Goal: Information Seeking & Learning: Learn about a topic

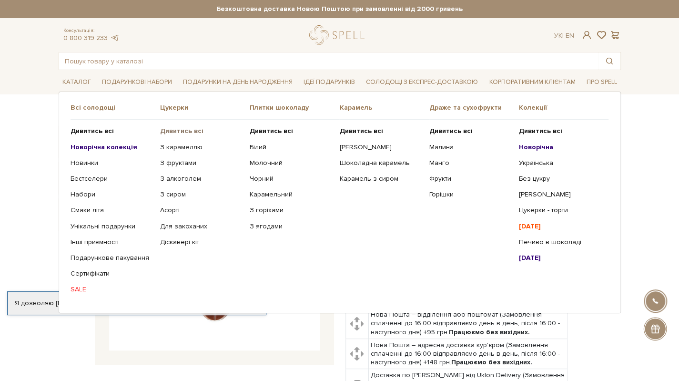
click at [171, 128] on b "Дивитись всі" at bounding box center [181, 131] width 43 height 8
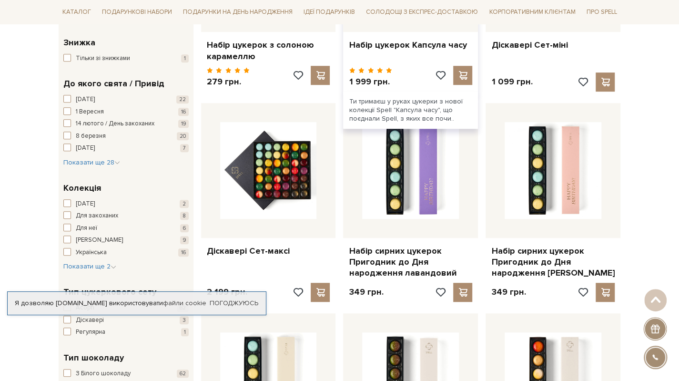
scroll to position [476, 0]
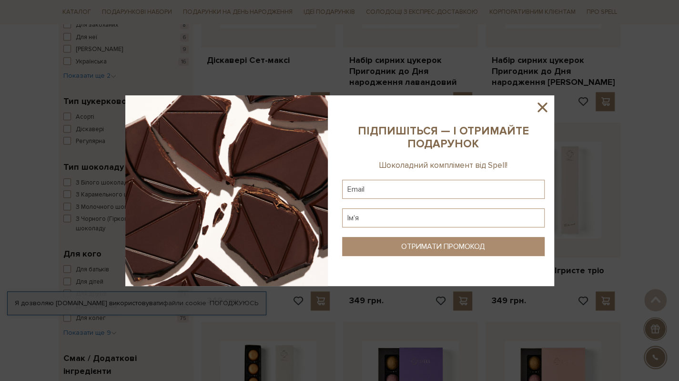
click at [546, 107] on icon at bounding box center [542, 107] width 16 height 16
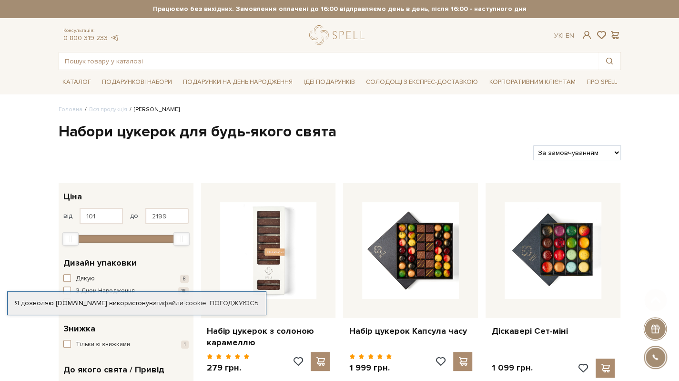
scroll to position [95, 0]
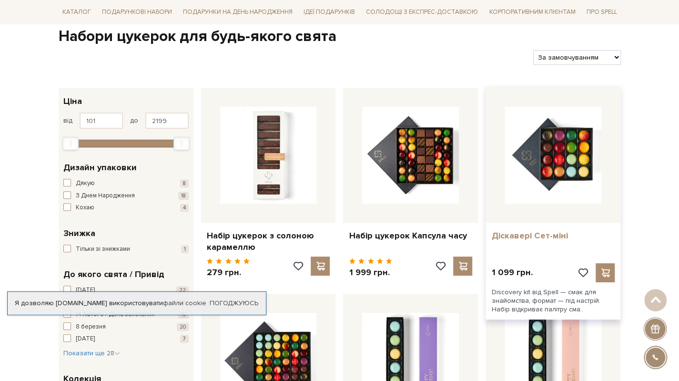
click at [512, 233] on link "Діскавері Сет-міні" at bounding box center [552, 235] width 123 height 11
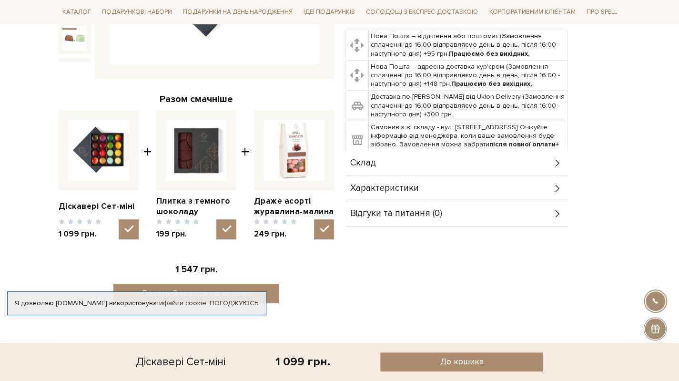
scroll to position [381, 0]
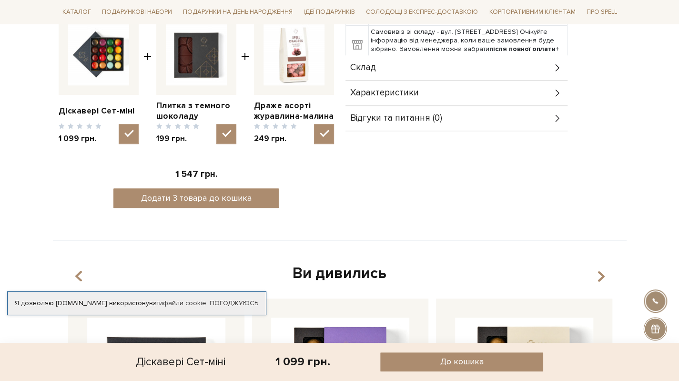
click at [385, 61] on div "Склад" at bounding box center [456, 67] width 222 height 25
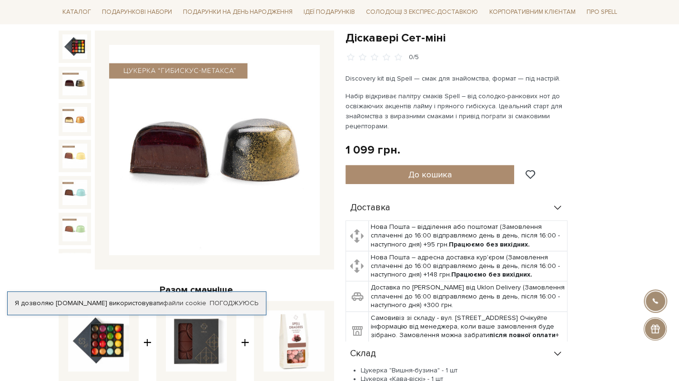
scroll to position [0, 0]
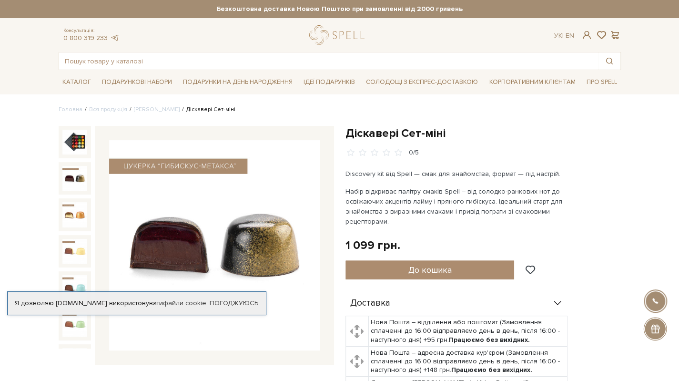
click at [72, 173] on img at bounding box center [74, 178] width 25 height 25
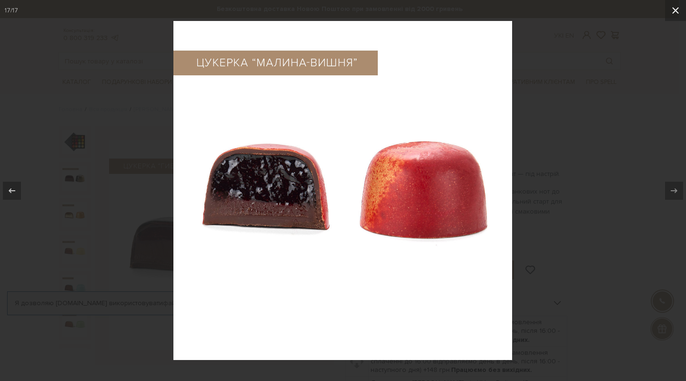
click at [675, 11] on icon at bounding box center [675, 10] width 7 height 7
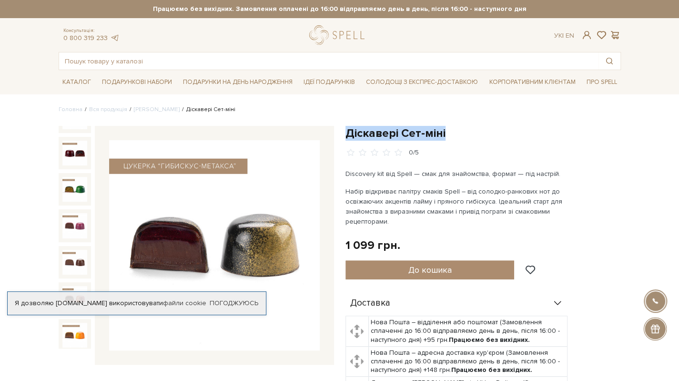
drag, startPoint x: 346, startPoint y: 129, endPoint x: 468, endPoint y: 127, distance: 122.0
click at [467, 127] on h1 "Діскавері Сет-міні" at bounding box center [482, 133] width 275 height 15
copy h1 "Діскавері Сет-міні"
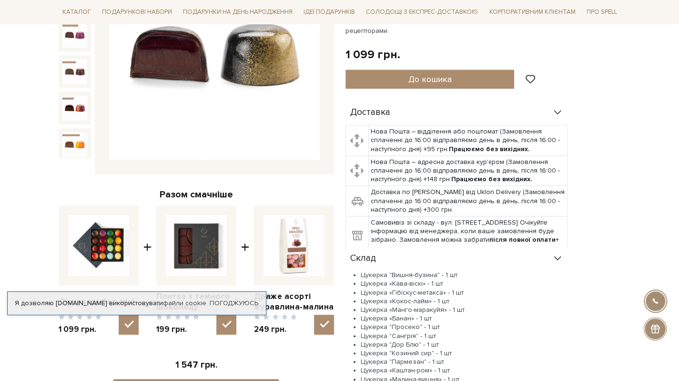
scroll to position [286, 0]
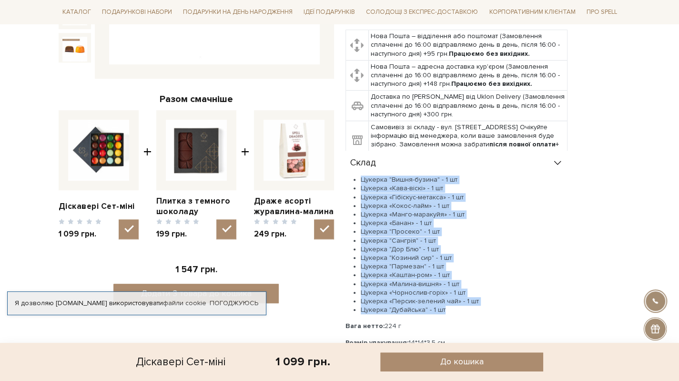
drag, startPoint x: 458, startPoint y: 307, endPoint x: 350, endPoint y: 179, distance: 168.1
click at [350, 179] on ul "Цукерка "Вишня-бузина" - 1 шт Цукерка «Кава-віскі» - 1 шт Цукерка «Гібіскус-мет…" at bounding box center [456, 244] width 222 height 139
copy ul "Цукерка "Вишня-бузина" - 1 шт Цукерка «Кава-віскі» - 1 шт Цукерка «Гібіскус-мет…"
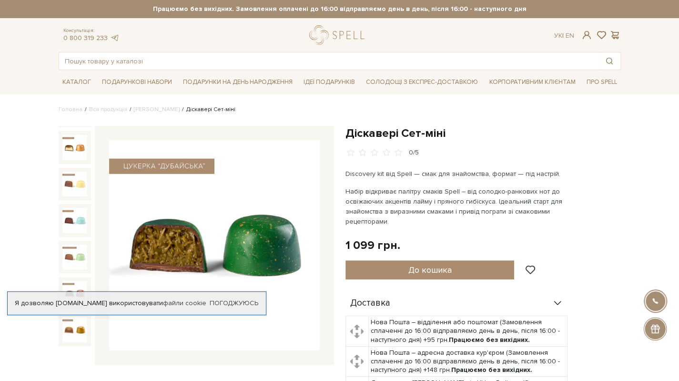
scroll to position [0, 0]
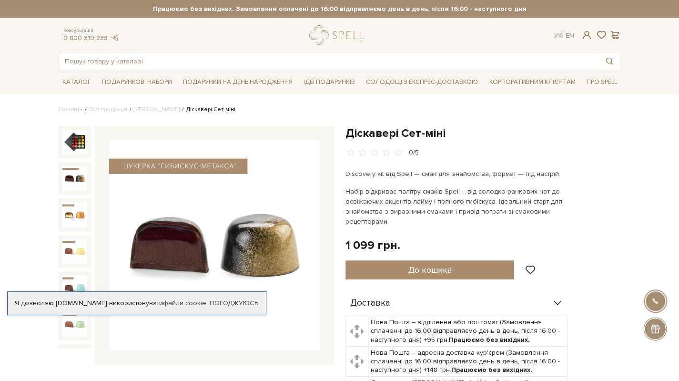
click at [77, 174] on img at bounding box center [74, 178] width 25 height 25
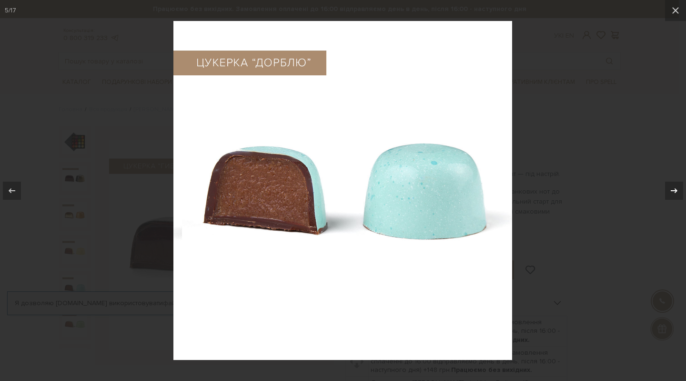
click at [671, 189] on icon at bounding box center [673, 190] width 11 height 11
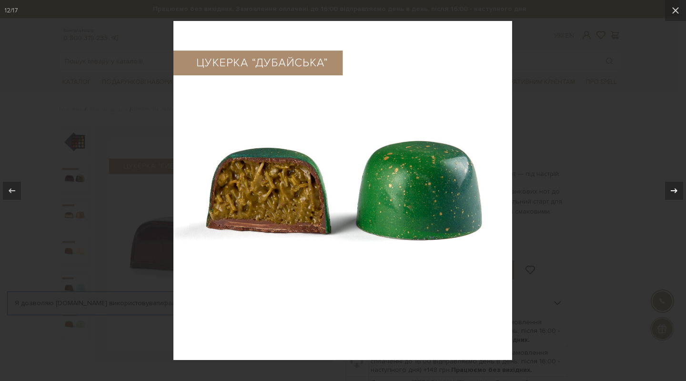
click at [676, 190] on icon at bounding box center [674, 190] width 7 height 5
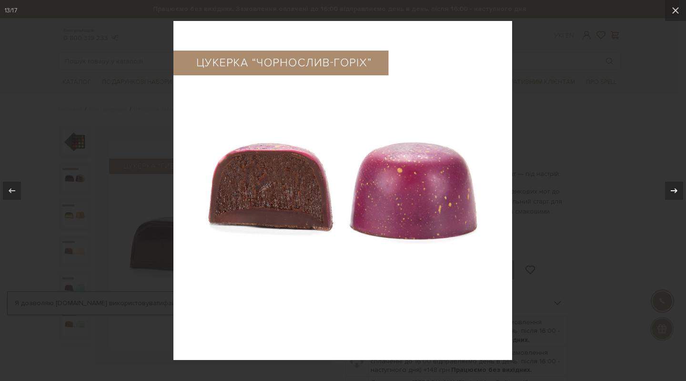
click at [674, 192] on icon at bounding box center [673, 190] width 11 height 11
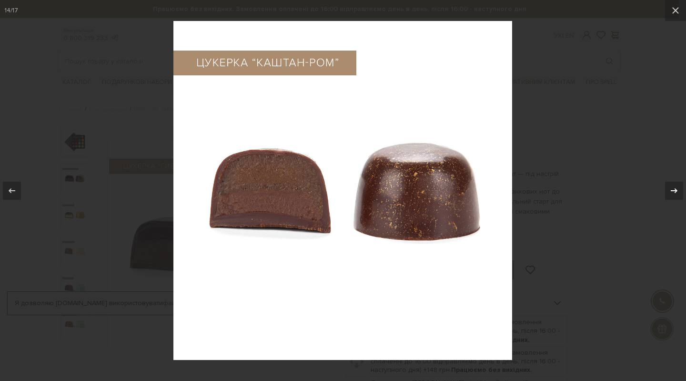
click at [677, 191] on icon at bounding box center [674, 190] width 7 height 5
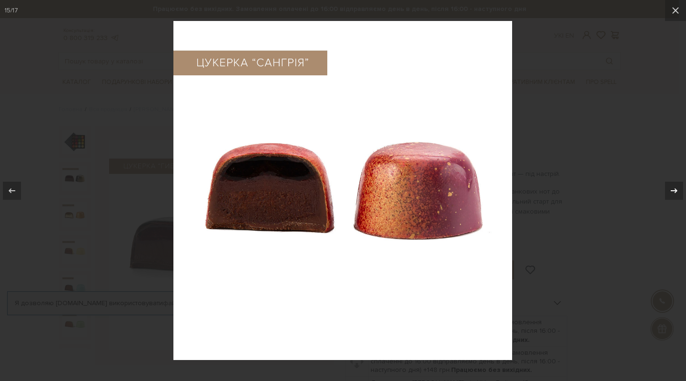
click at [676, 192] on icon at bounding box center [673, 190] width 11 height 11
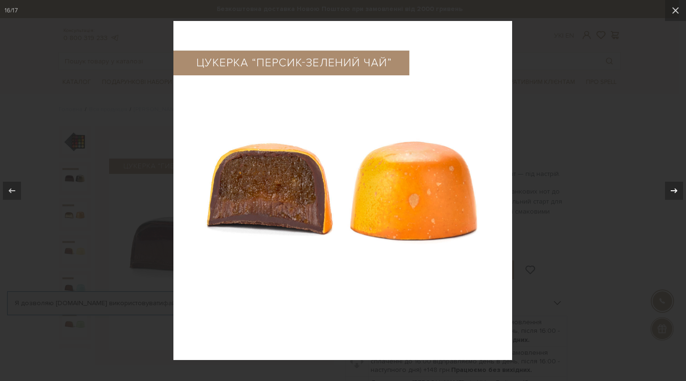
click at [678, 187] on icon at bounding box center [673, 190] width 11 height 11
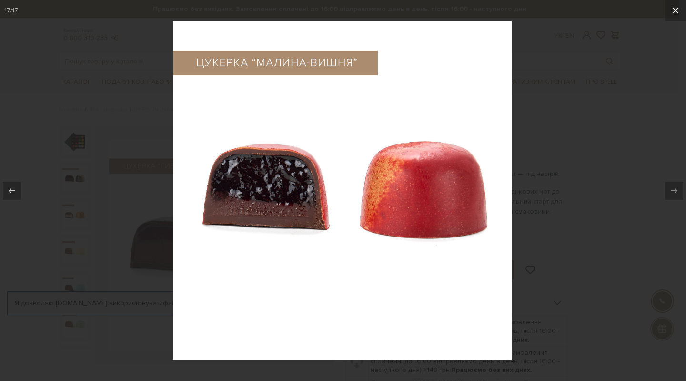
click at [672, 10] on icon at bounding box center [675, 10] width 11 height 11
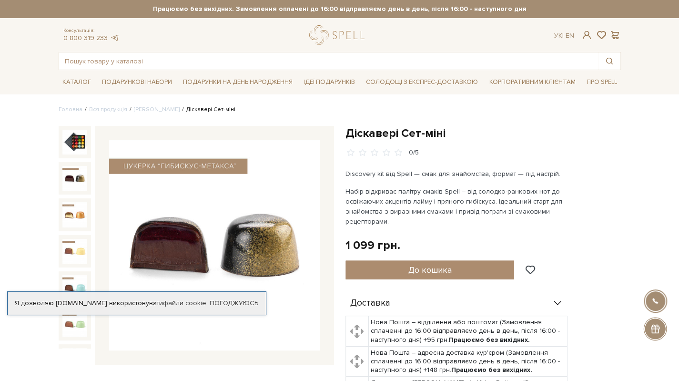
scroll to position [353, 0]
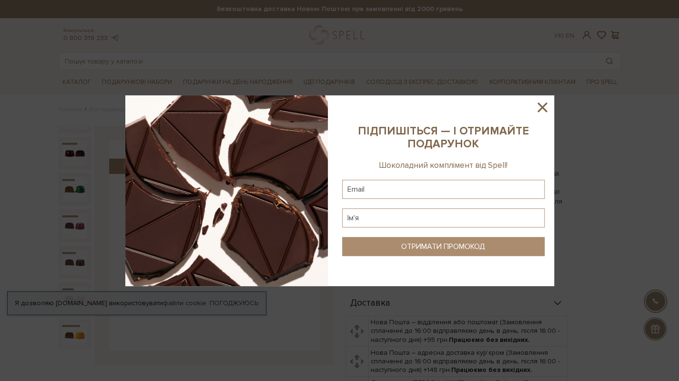
click at [548, 103] on icon at bounding box center [542, 107] width 16 height 16
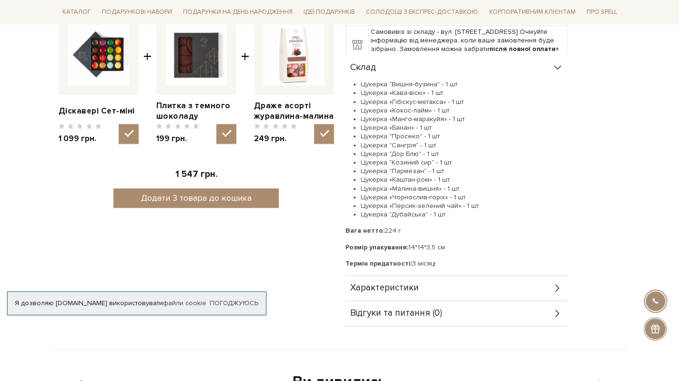
scroll to position [0, 0]
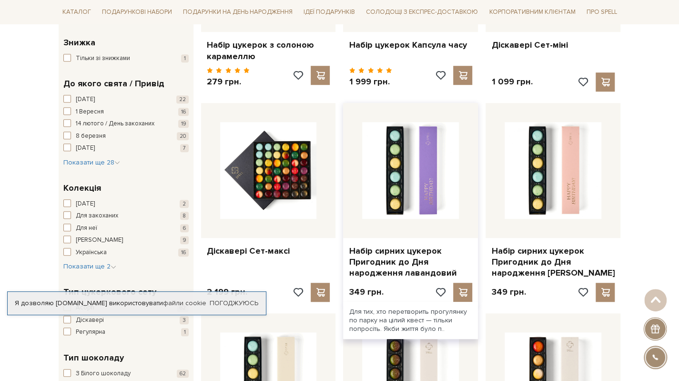
click at [369, 225] on div at bounding box center [410, 170] width 135 height 135
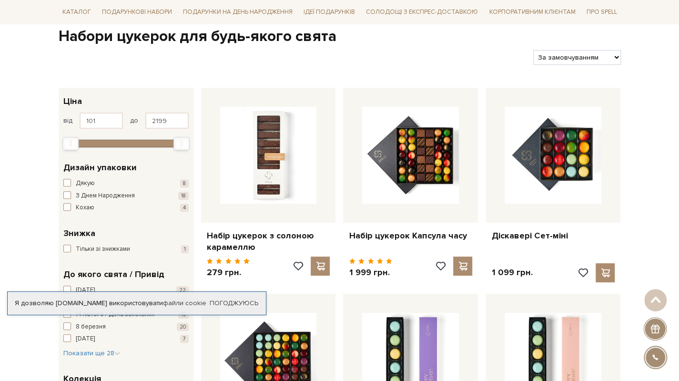
scroll to position [381, 0]
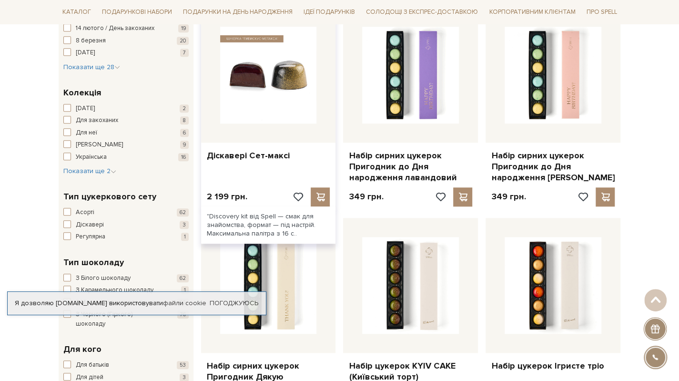
click at [257, 84] on img at bounding box center [268, 75] width 97 height 97
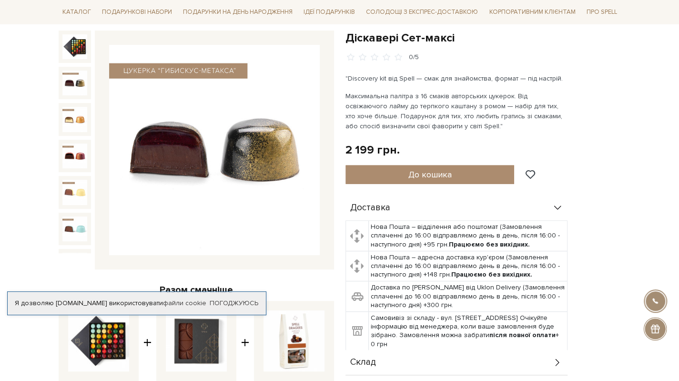
click at [76, 83] on img at bounding box center [74, 83] width 25 height 25
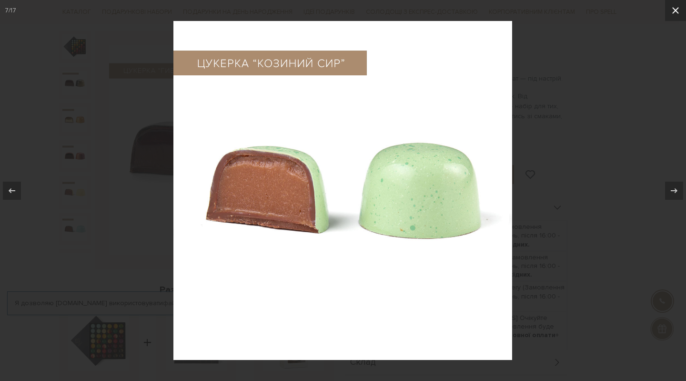
click at [677, 11] on icon at bounding box center [675, 10] width 7 height 7
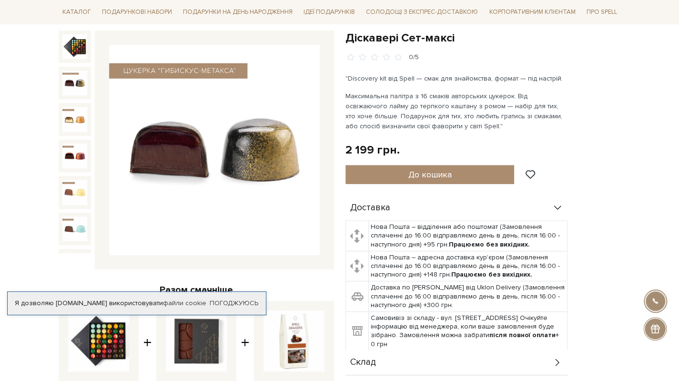
scroll to position [7, 0]
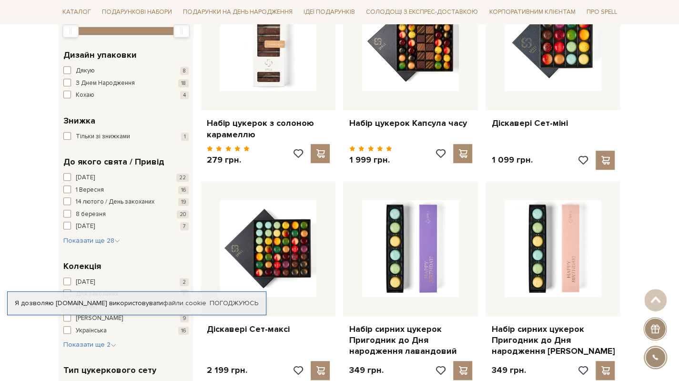
scroll to position [303, 0]
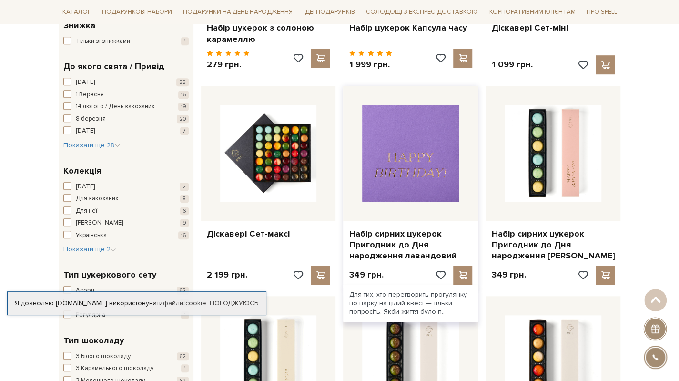
click at [381, 183] on img at bounding box center [410, 153] width 97 height 97
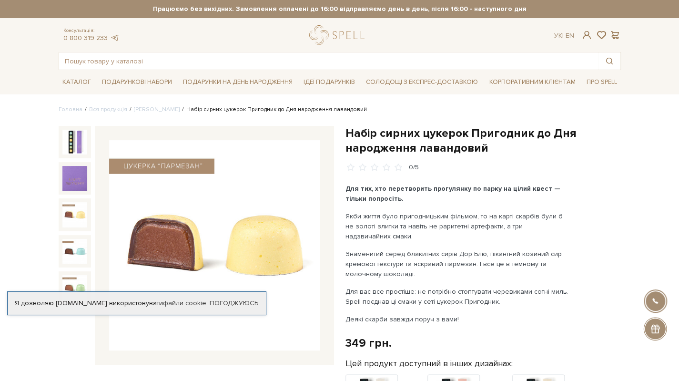
click at [75, 215] on img at bounding box center [74, 214] width 25 height 25
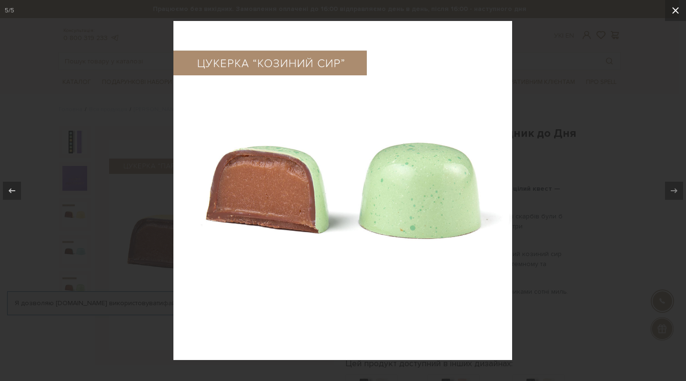
click at [678, 13] on icon at bounding box center [675, 10] width 11 height 11
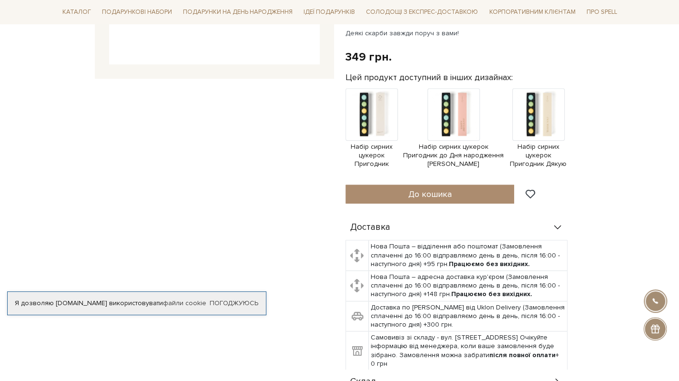
scroll to position [476, 0]
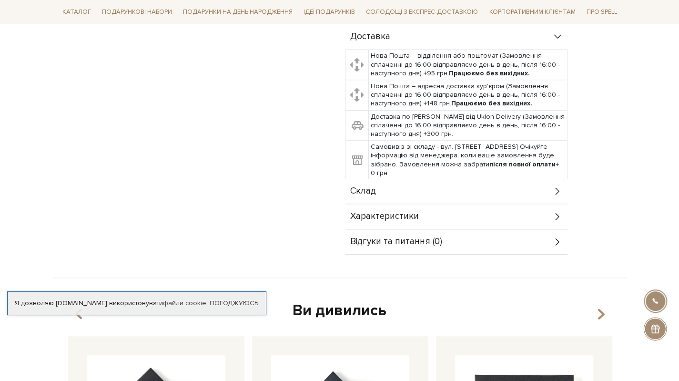
click at [396, 188] on div "Склад" at bounding box center [456, 191] width 222 height 25
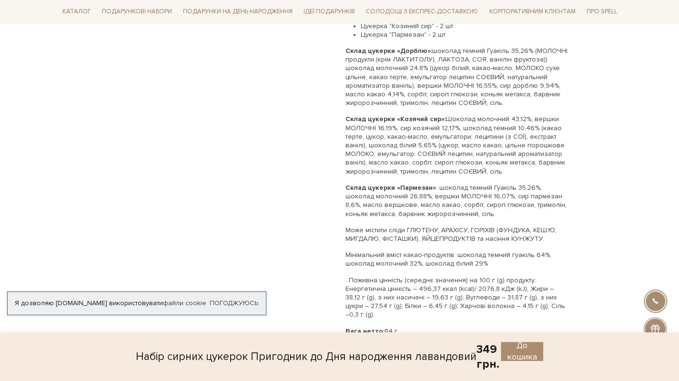
scroll to position [762, 0]
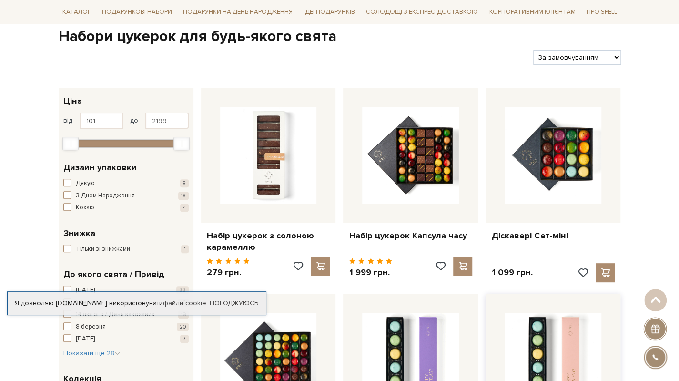
scroll to position [286, 0]
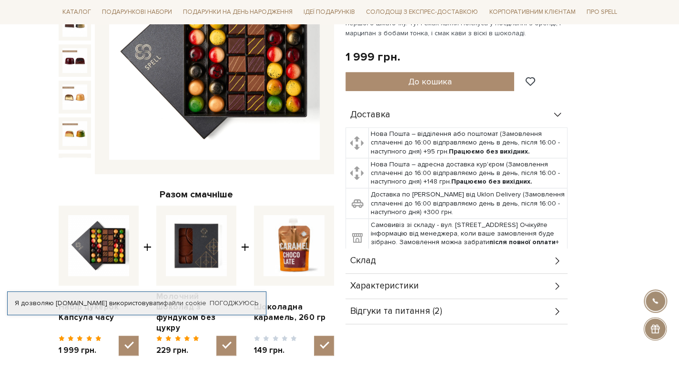
click at [382, 257] on div "Склад" at bounding box center [456, 260] width 222 height 25
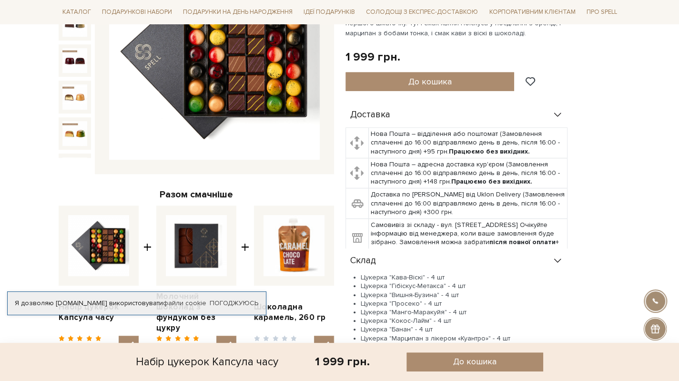
scroll to position [381, 0]
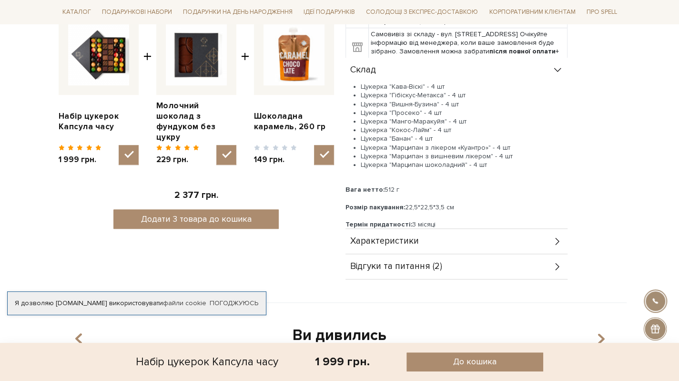
click at [418, 238] on div "Характеристики" at bounding box center [456, 241] width 222 height 25
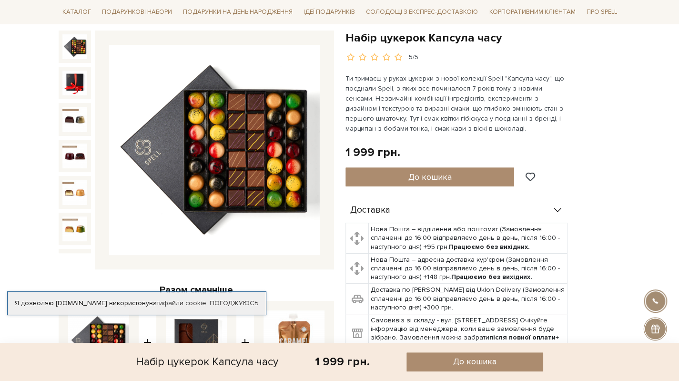
scroll to position [0, 0]
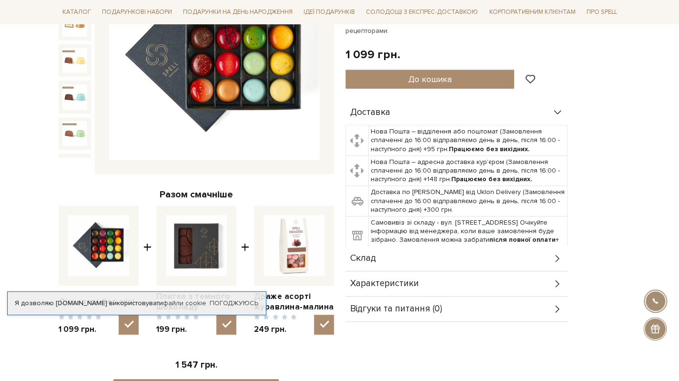
scroll to position [286, 0]
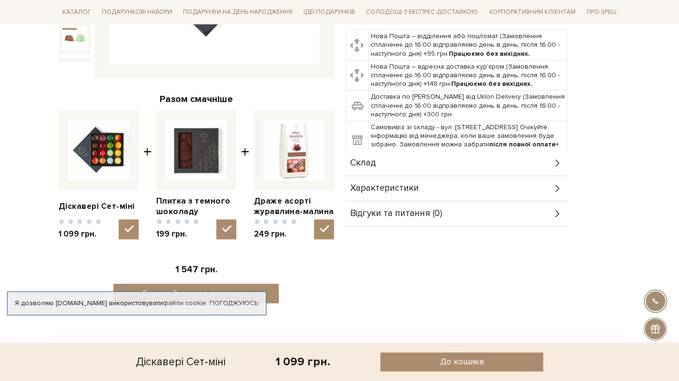
click at [382, 160] on div "Склад" at bounding box center [456, 163] width 222 height 25
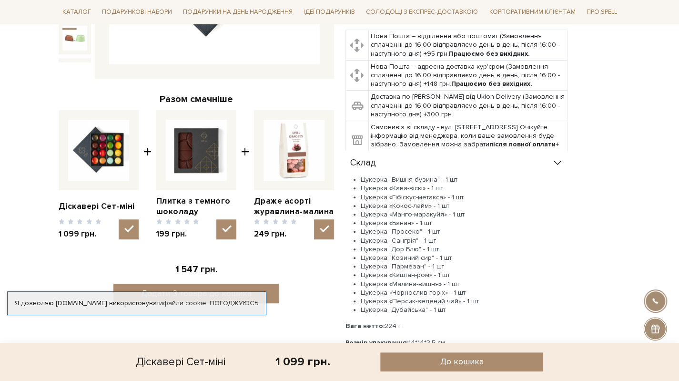
scroll to position [0, 0]
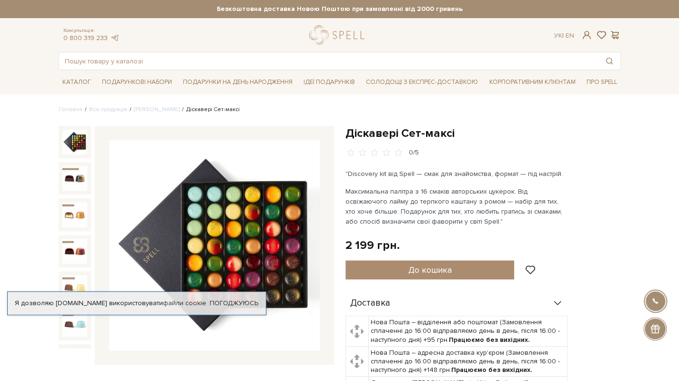
scroll to position [191, 0]
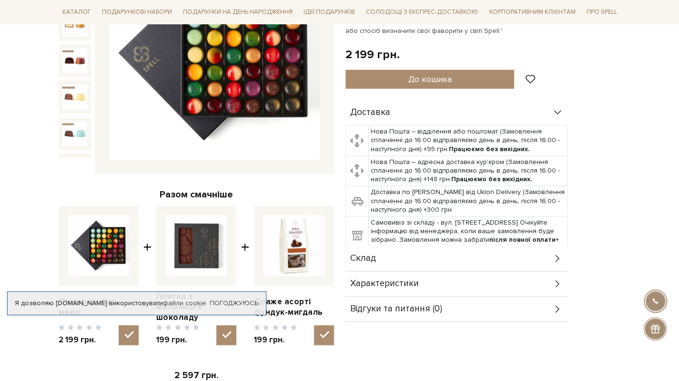
click at [382, 258] on div "Склад" at bounding box center [456, 258] width 222 height 25
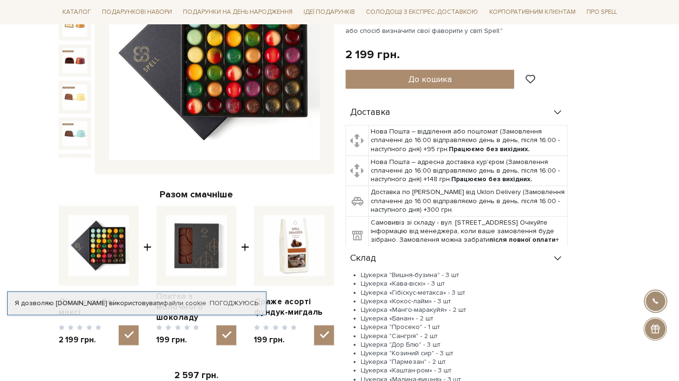
scroll to position [381, 0]
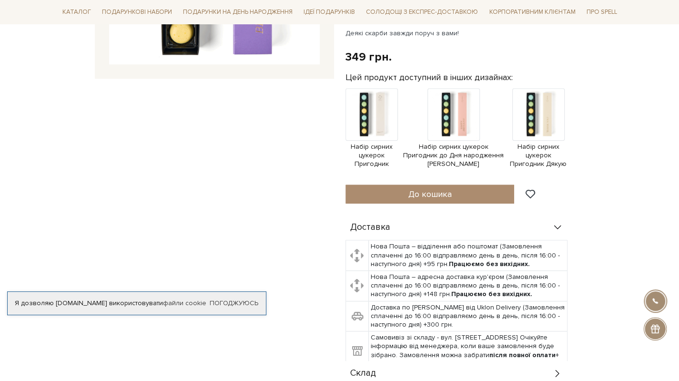
scroll to position [476, 0]
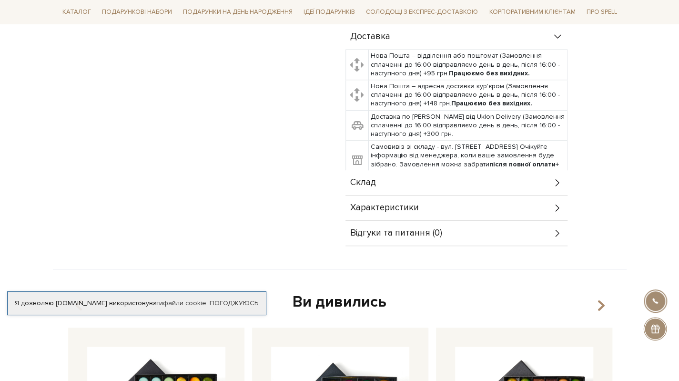
click at [389, 181] on div "Склад" at bounding box center [456, 182] width 222 height 25
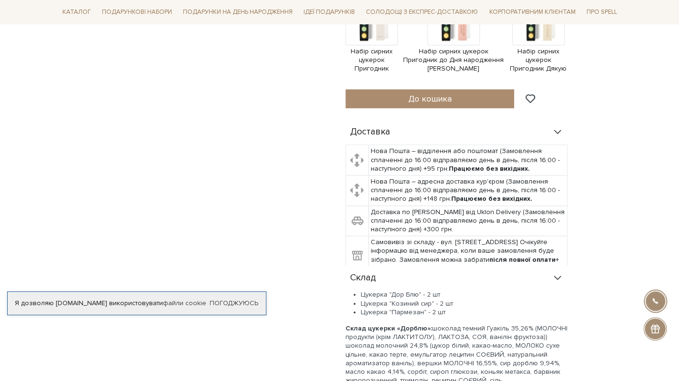
scroll to position [0, 0]
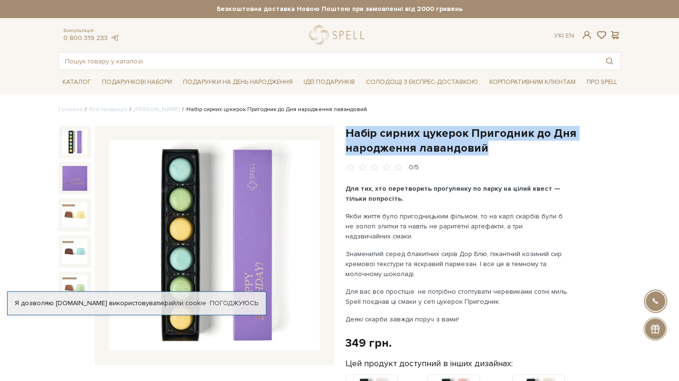
drag, startPoint x: 344, startPoint y: 132, endPoint x: 508, endPoint y: 146, distance: 164.5
click at [508, 146] on h1 "Набір сирних цукерок Пригодник до Дня народження лавандовий" at bounding box center [482, 141] width 275 height 30
drag, startPoint x: 344, startPoint y: 126, endPoint x: 501, endPoint y: 152, distance: 159.9
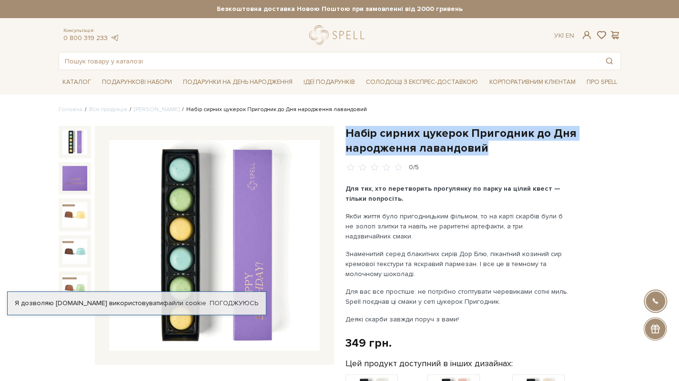
click at [501, 152] on h1 "Набір сирних цукерок Пригодник до Дня народження лавандовий" at bounding box center [482, 141] width 275 height 30
drag, startPoint x: 346, startPoint y: 129, endPoint x: 526, endPoint y: 142, distance: 180.5
click at [526, 142] on h1 "Набір сирних цукерок Пригодник до Дня народження лавандовий" at bounding box center [482, 141] width 275 height 30
copy h1 "Набір сирних цукерок Пригодник до Дня народження лавандовий"
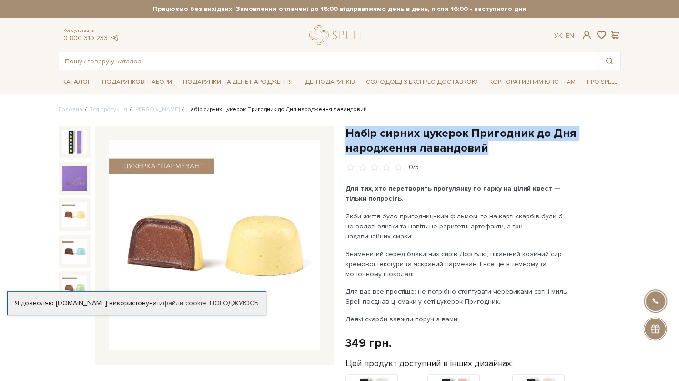
click at [80, 217] on img at bounding box center [74, 214] width 25 height 25
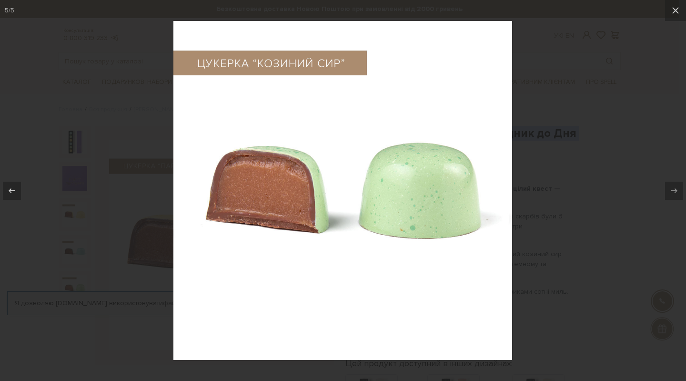
click at [85, 304] on div at bounding box center [343, 190] width 686 height 381
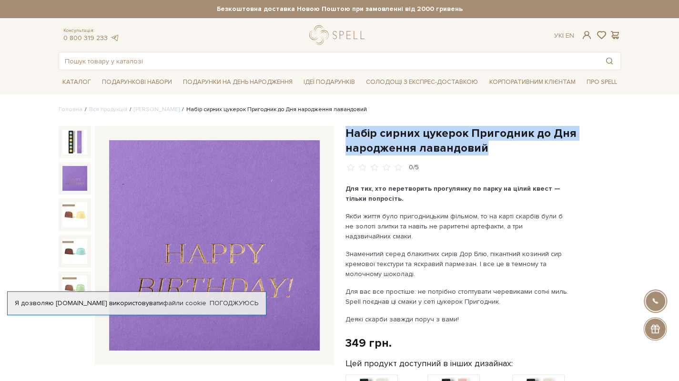
click at [77, 177] on img at bounding box center [74, 178] width 25 height 25
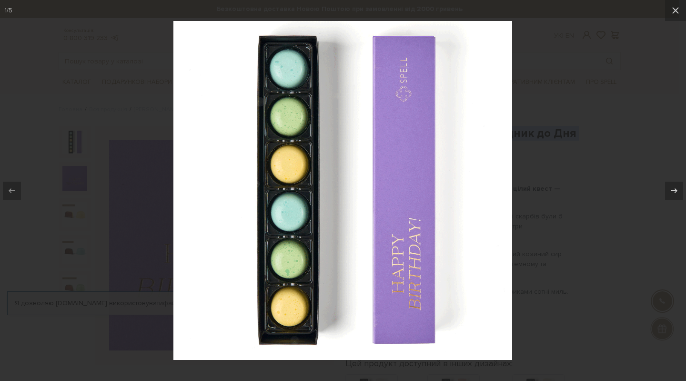
click at [129, 269] on div at bounding box center [343, 190] width 686 height 381
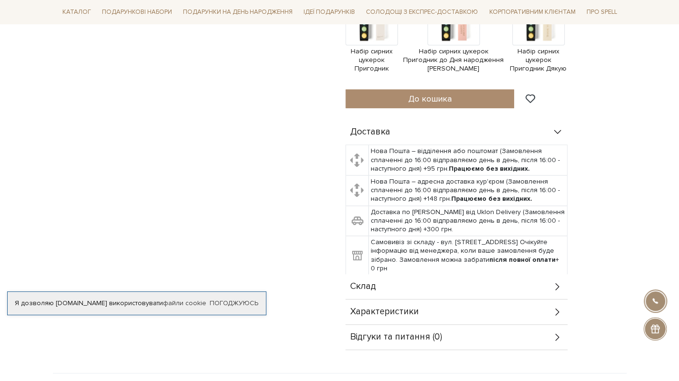
scroll to position [476, 0]
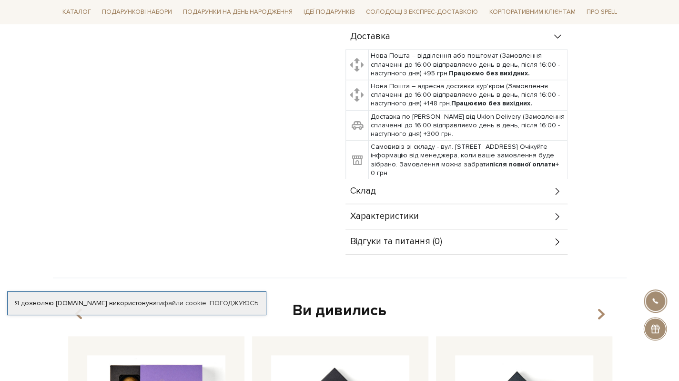
click at [392, 189] on div "Склад" at bounding box center [456, 191] width 222 height 25
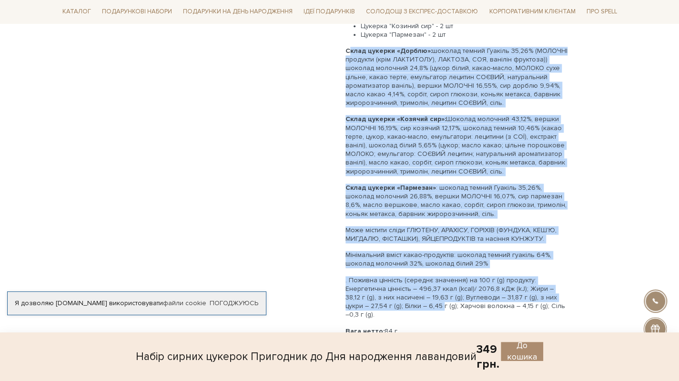
scroll to position [762, 0]
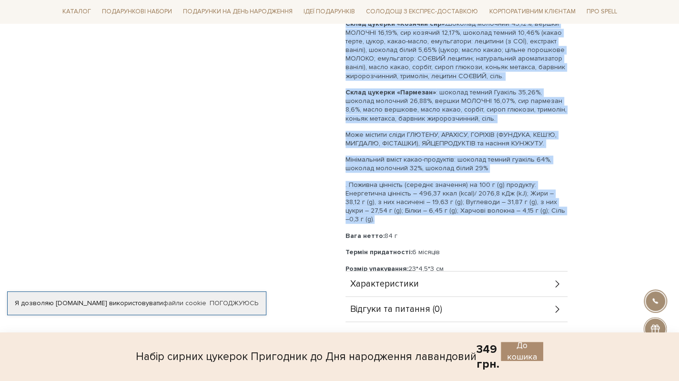
drag, startPoint x: 345, startPoint y: 240, endPoint x: 582, endPoint y: 209, distance: 239.3
click at [582, 209] on div "Доставка Нова Пошта – відділення або поштомат (Замовлення сплаченні до 16:00 ві…" at bounding box center [482, 29] width 275 height 583
copy div "Склад цукерки «Дорблю»: шоколад темний Гуакіль 35,26% (МОЛОЧНІ продукти (крім Л…"
